Goal: Find contact information: Find contact information

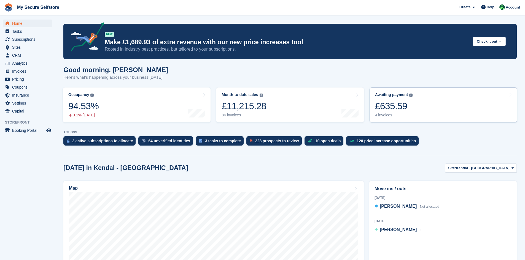
click at [385, 109] on div "£635.59" at bounding box center [394, 106] width 38 height 11
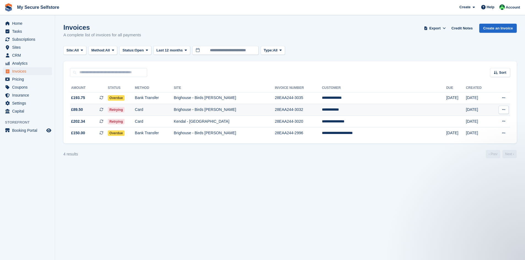
click at [372, 112] on td "**********" at bounding box center [384, 110] width 124 height 12
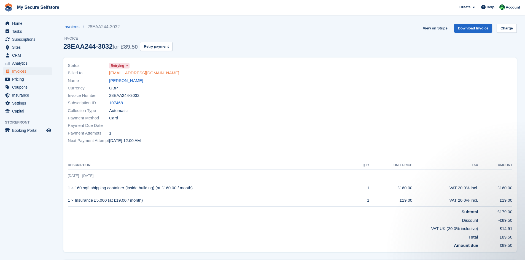
click at [128, 73] on link "[EMAIL_ADDRESS][DOMAIN_NAME]" at bounding box center [144, 73] width 70 height 6
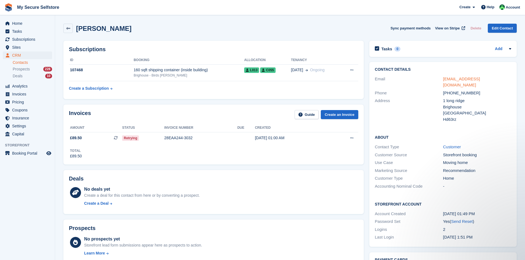
click at [474, 79] on link "vickeycrowe@googlemail.com" at bounding box center [461, 82] width 37 height 11
